Goal: Check status: Check status

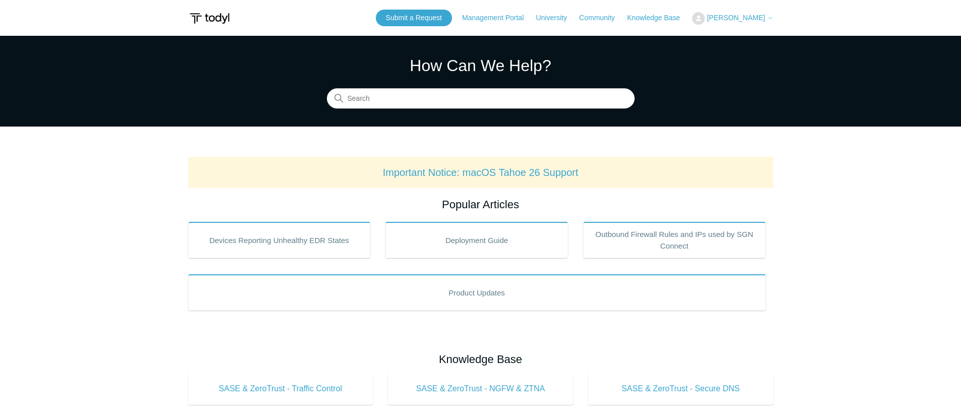
click at [762, 13] on button "[PERSON_NAME]" at bounding box center [732, 18] width 81 height 13
click at [740, 32] on link "My Support Requests" at bounding box center [741, 40] width 98 height 18
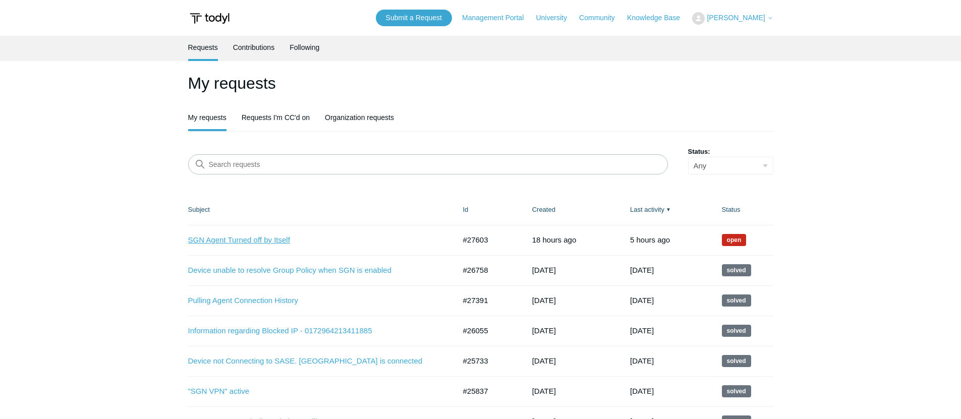
click at [278, 241] on link "SGN Agent Turned off by Itself" at bounding box center [314, 240] width 252 height 12
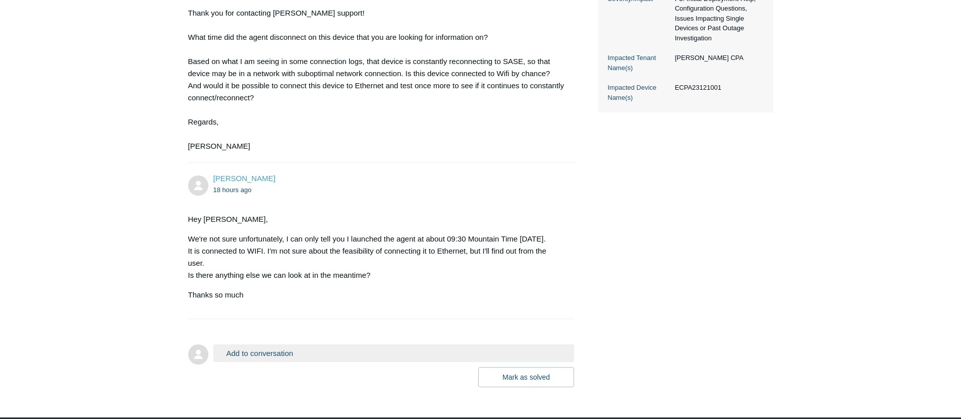
scroll to position [425, 0]
